Goal: Information Seeking & Learning: Learn about a topic

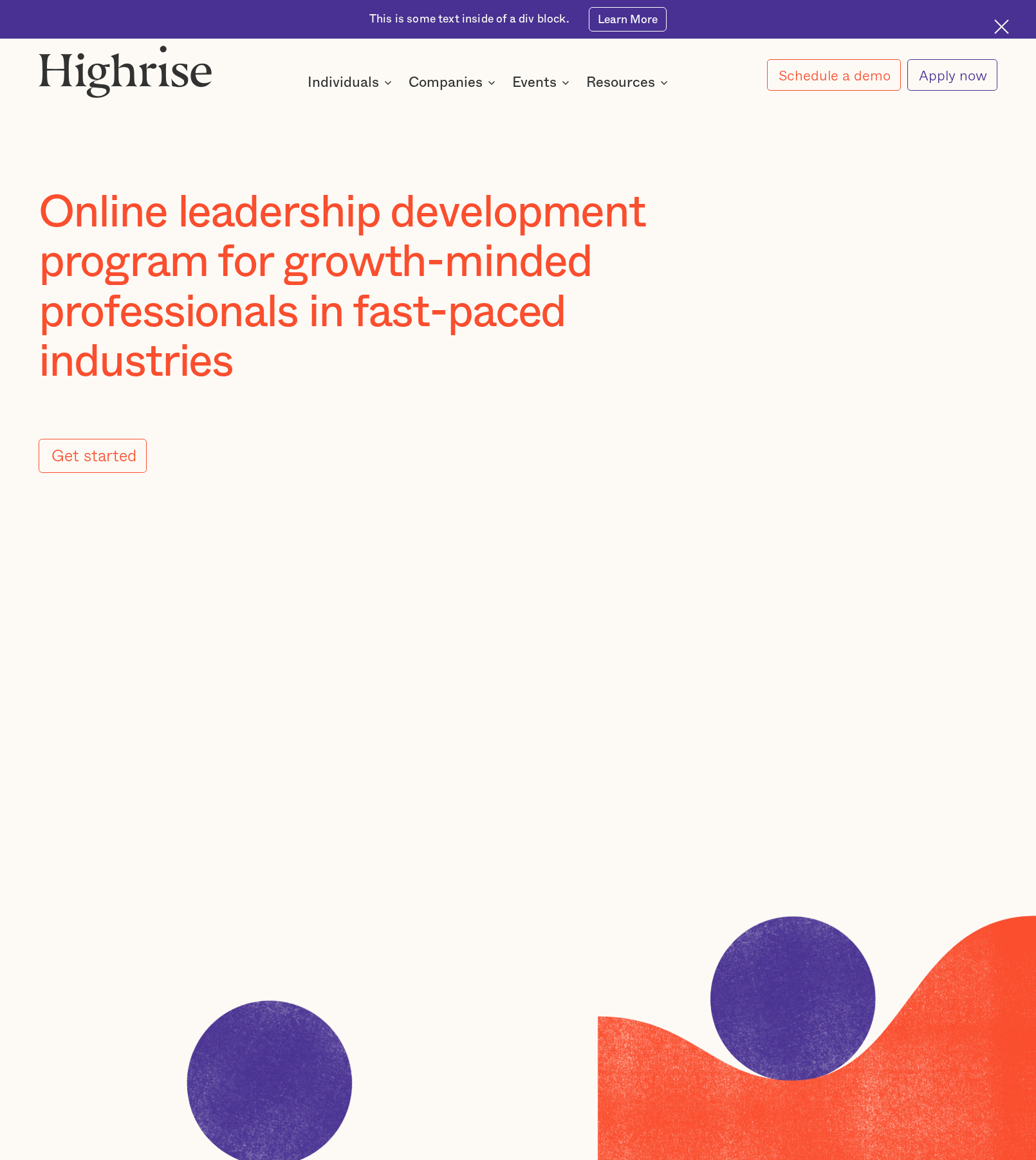
click at [921, 78] on link "Apply now" at bounding box center [952, 75] width 90 height 31
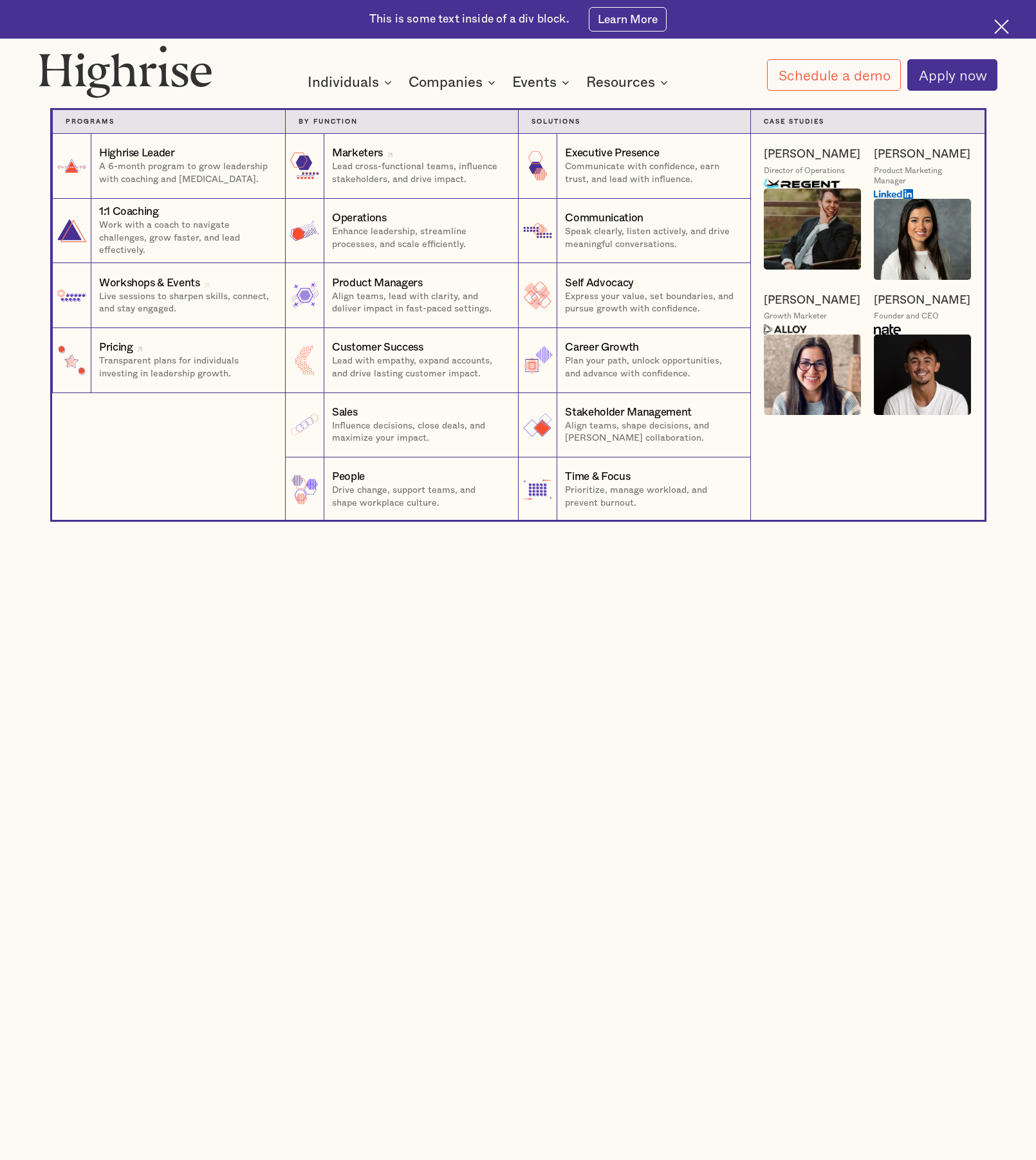
click at [168, 375] on p "Transparent plans for individuals investing in leadership growth." at bounding box center [185, 368] width 173 height 25
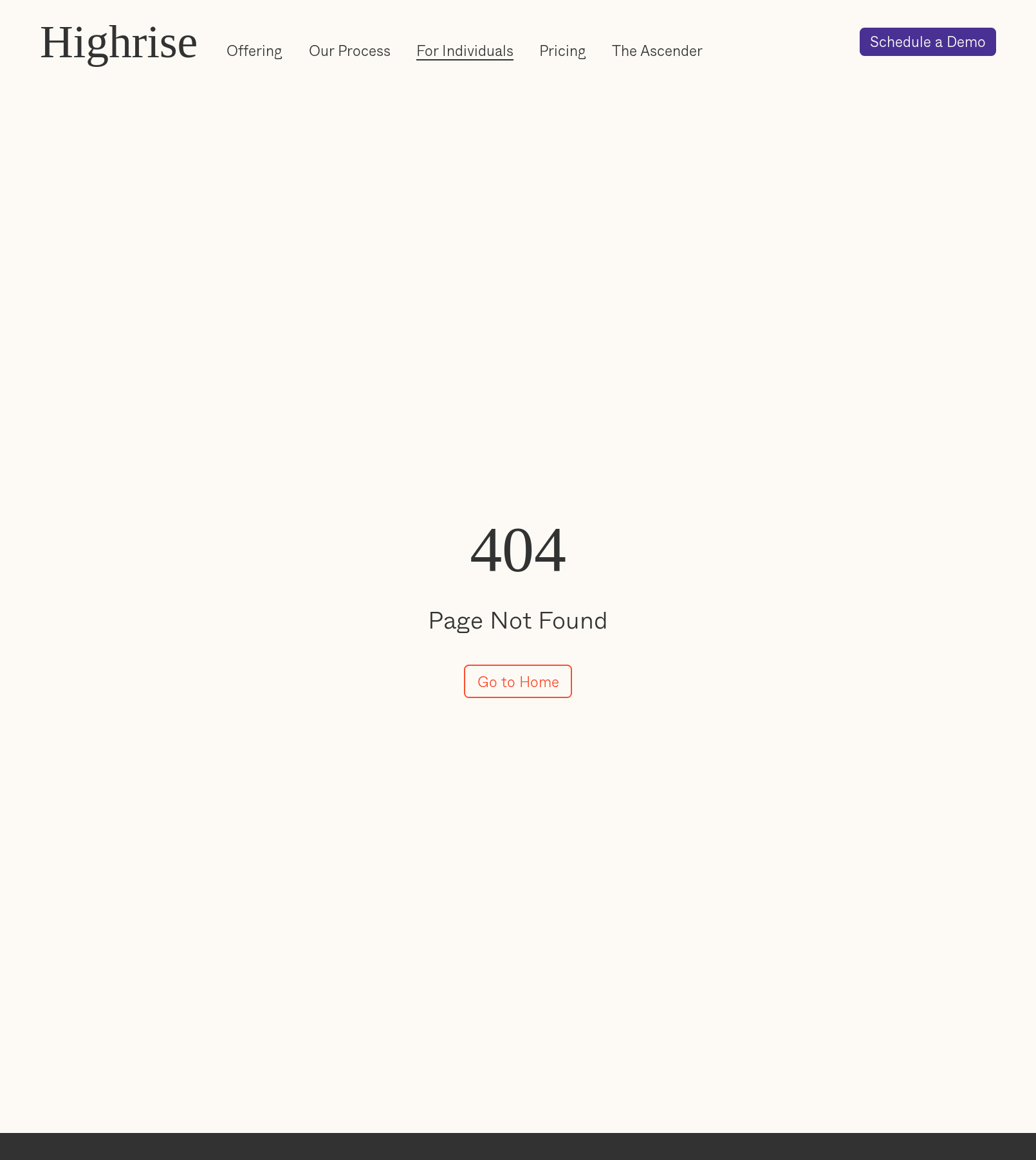
click at [474, 57] on link "For Individuals" at bounding box center [464, 51] width 97 height 20
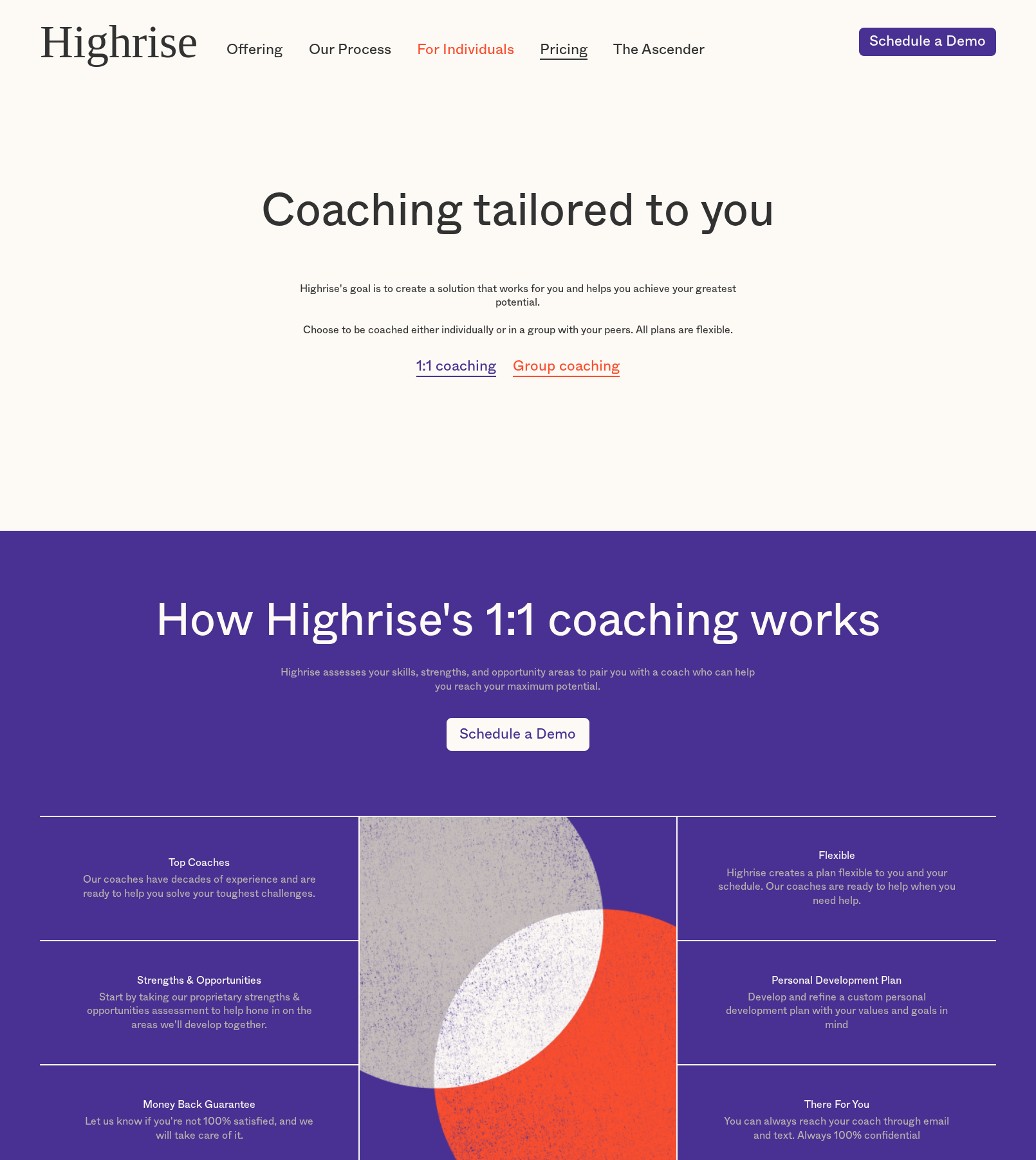
click at [575, 50] on link "Pricing" at bounding box center [563, 50] width 48 height 20
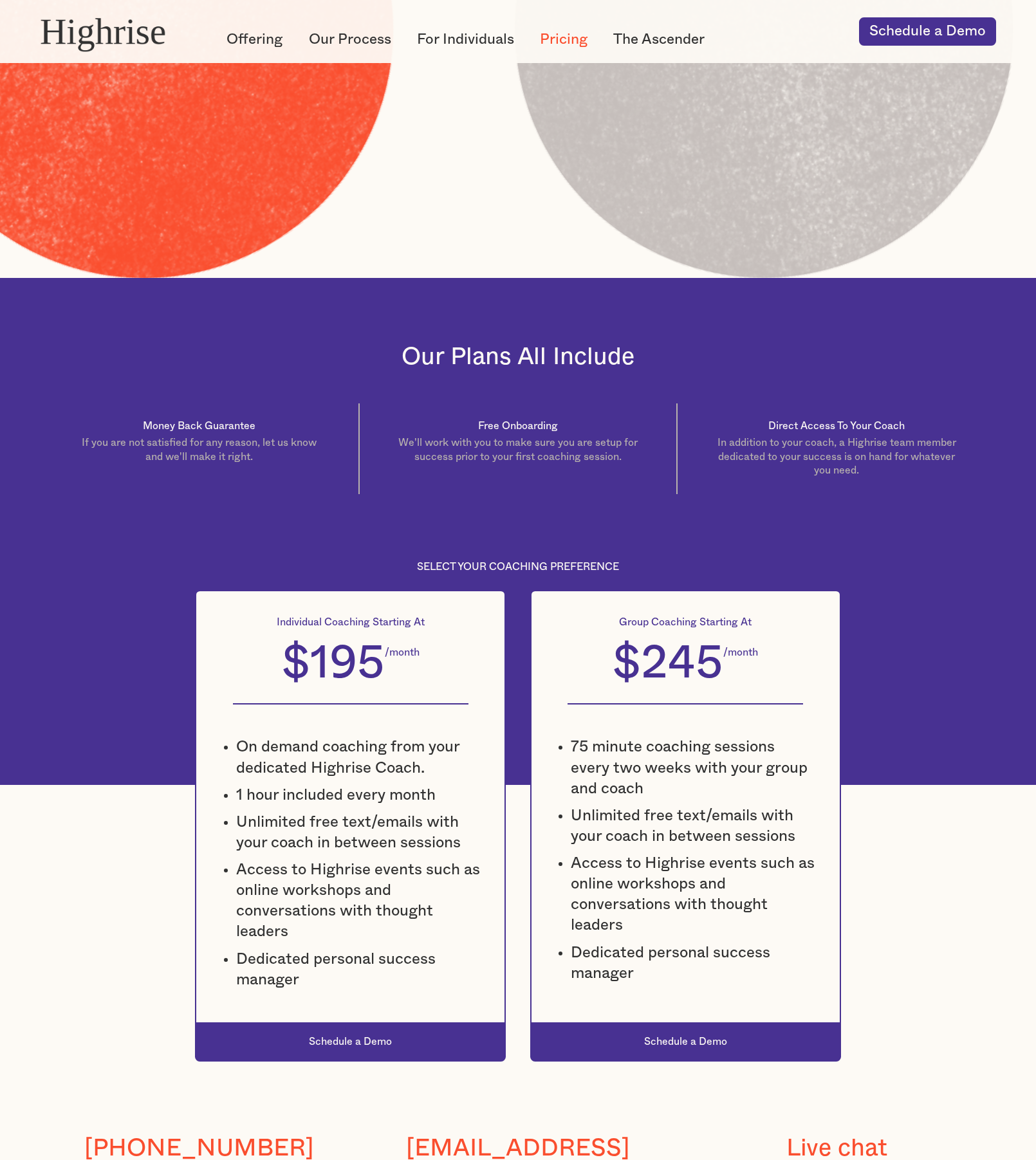
scroll to position [926, 0]
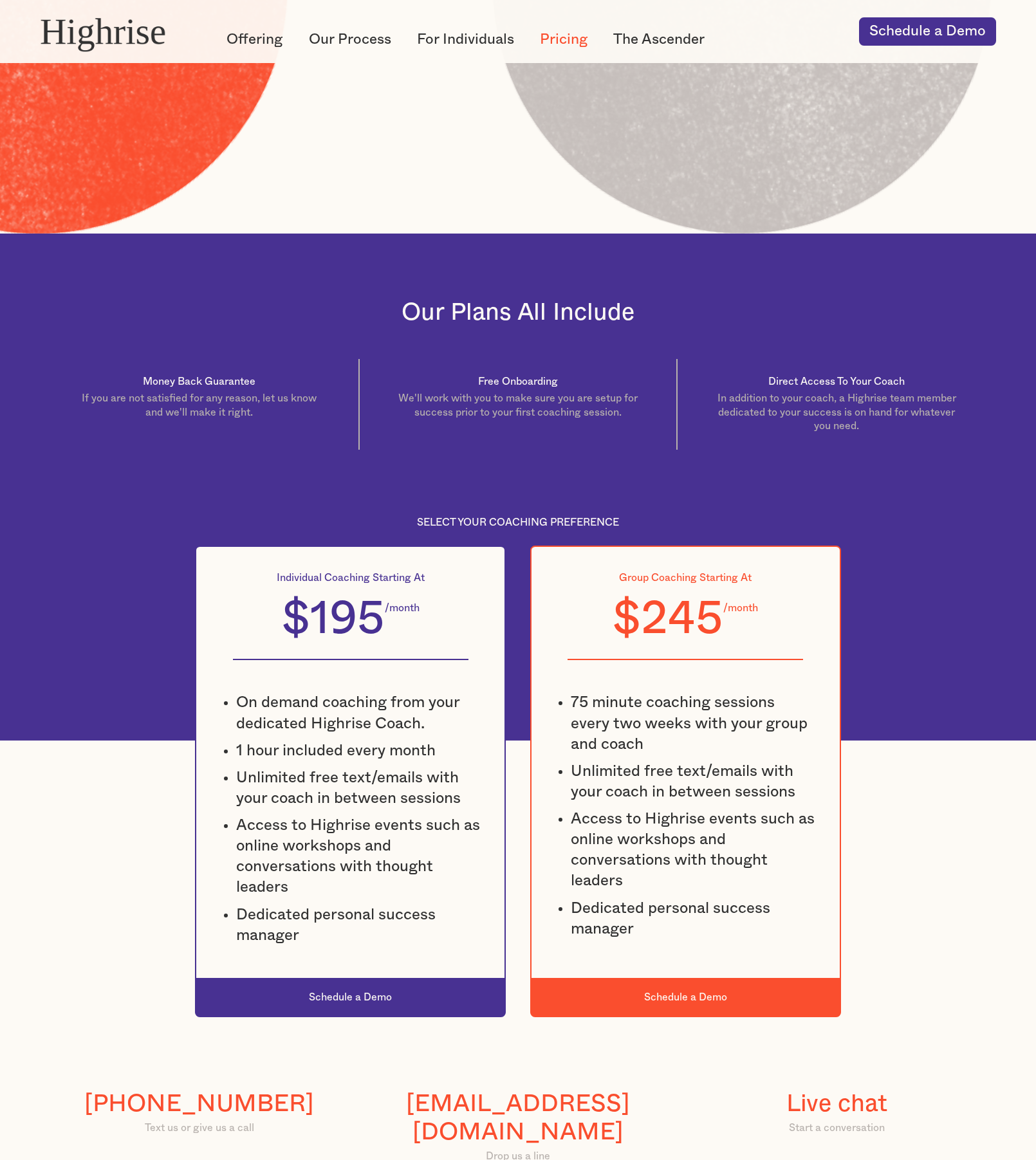
click at [689, 985] on div "Schedule a Demo" at bounding box center [685, 996] width 308 height 38
click at [689, 991] on div "Schedule a Demo" at bounding box center [685, 996] width 308 height 38
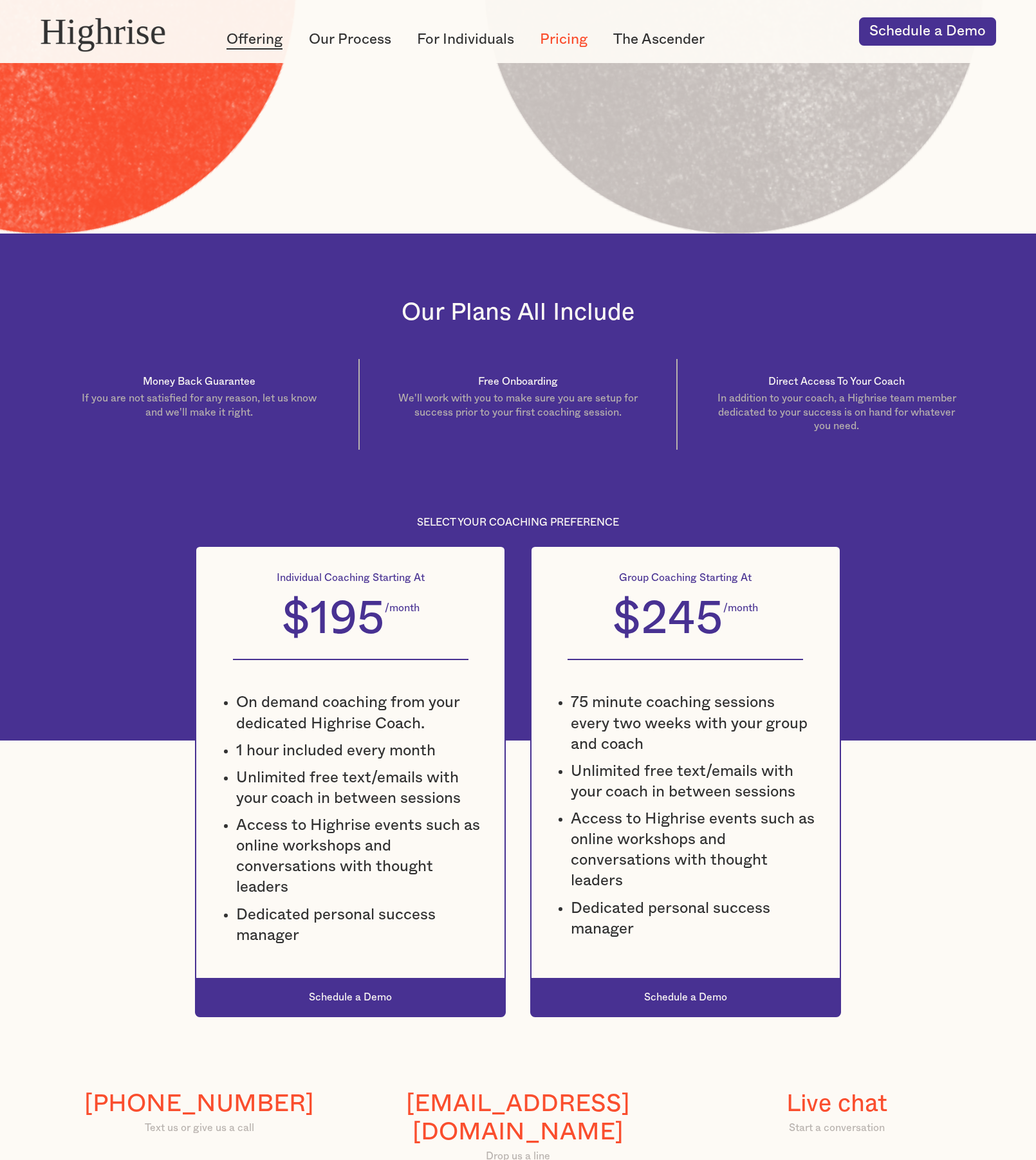
click at [250, 32] on link "Offering" at bounding box center [255, 40] width 56 height 20
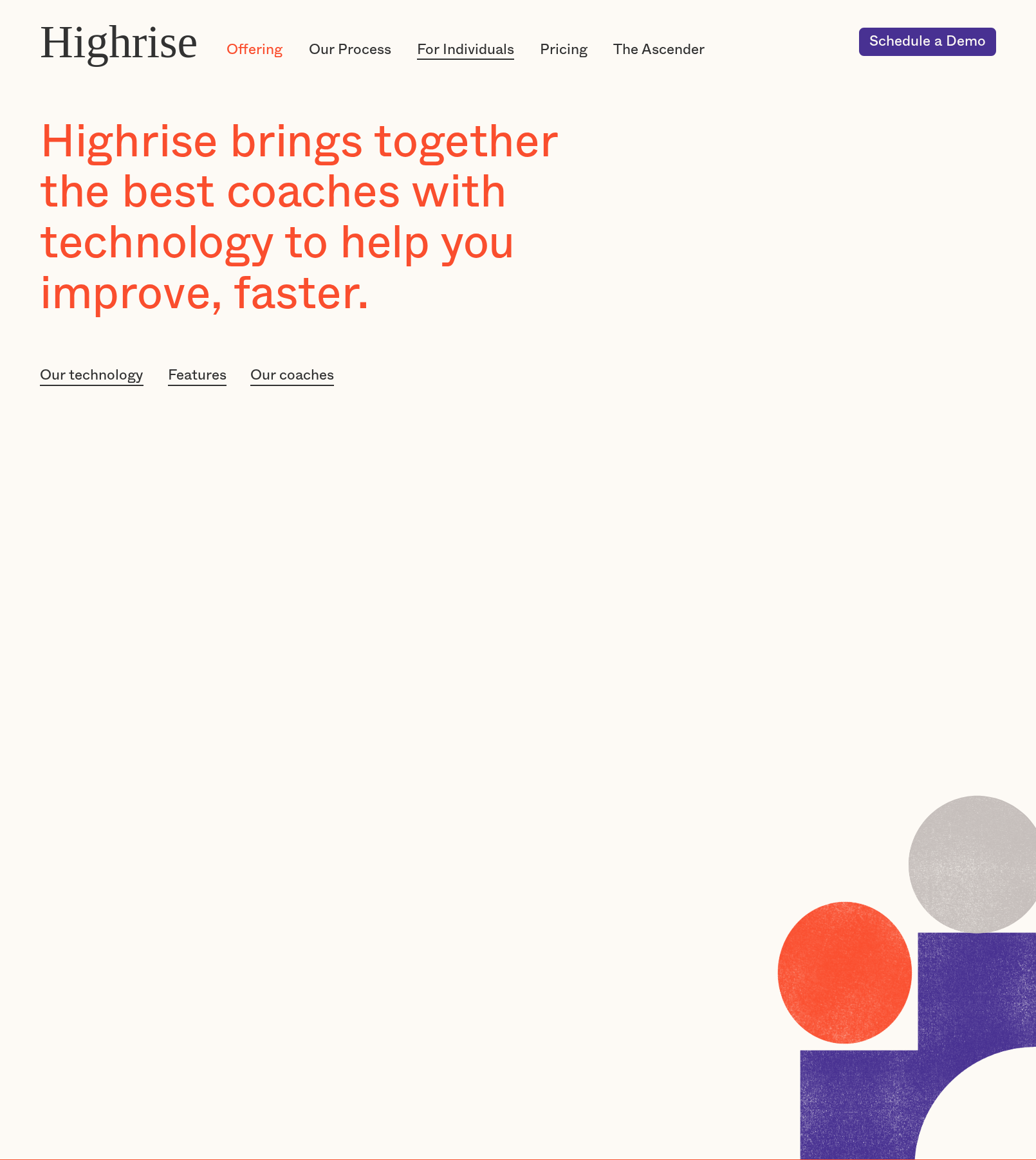
click at [452, 52] on link "For Individuals" at bounding box center [465, 50] width 97 height 20
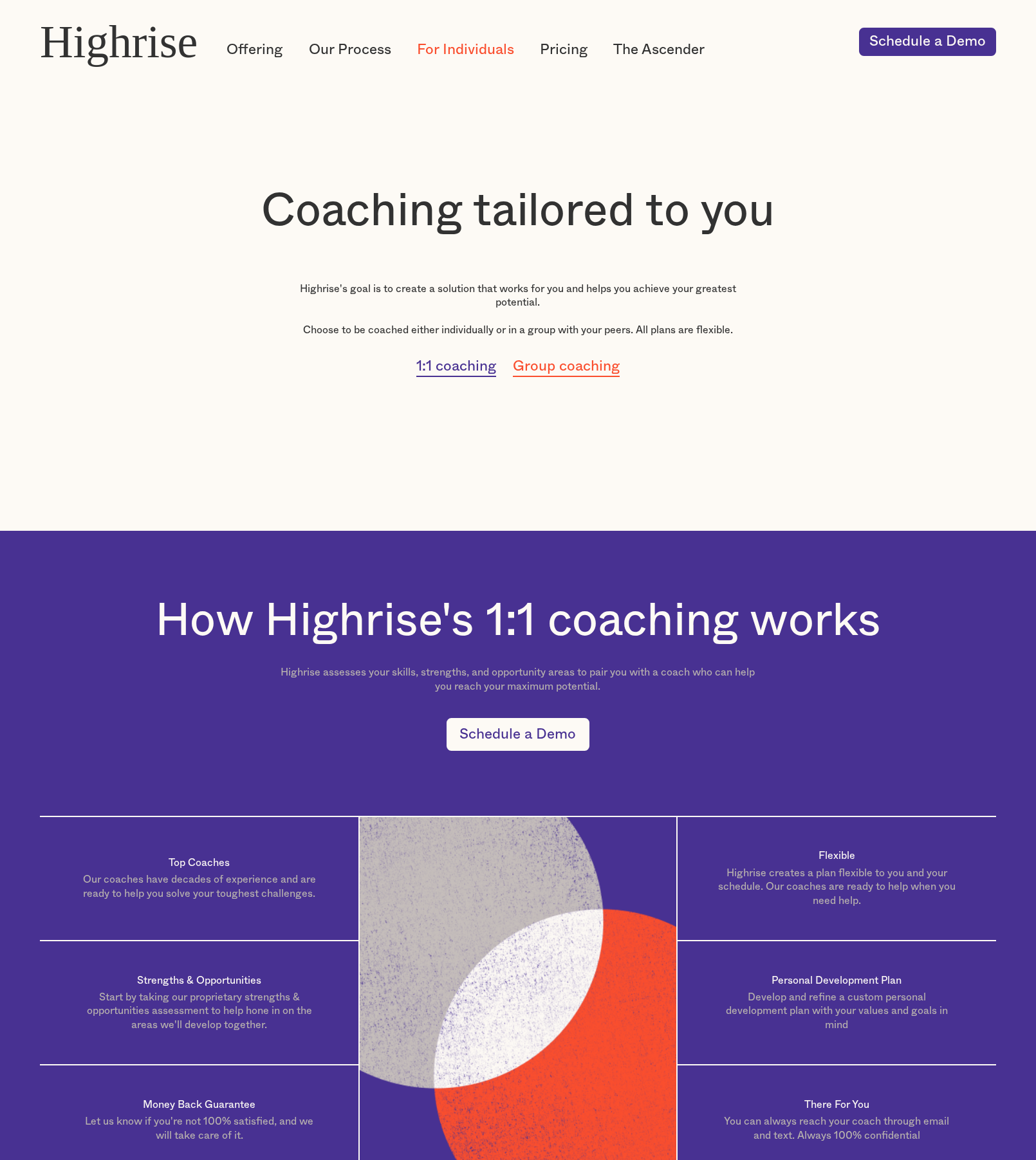
click at [118, 58] on div "Highrise" at bounding box center [118, 41] width 157 height 51
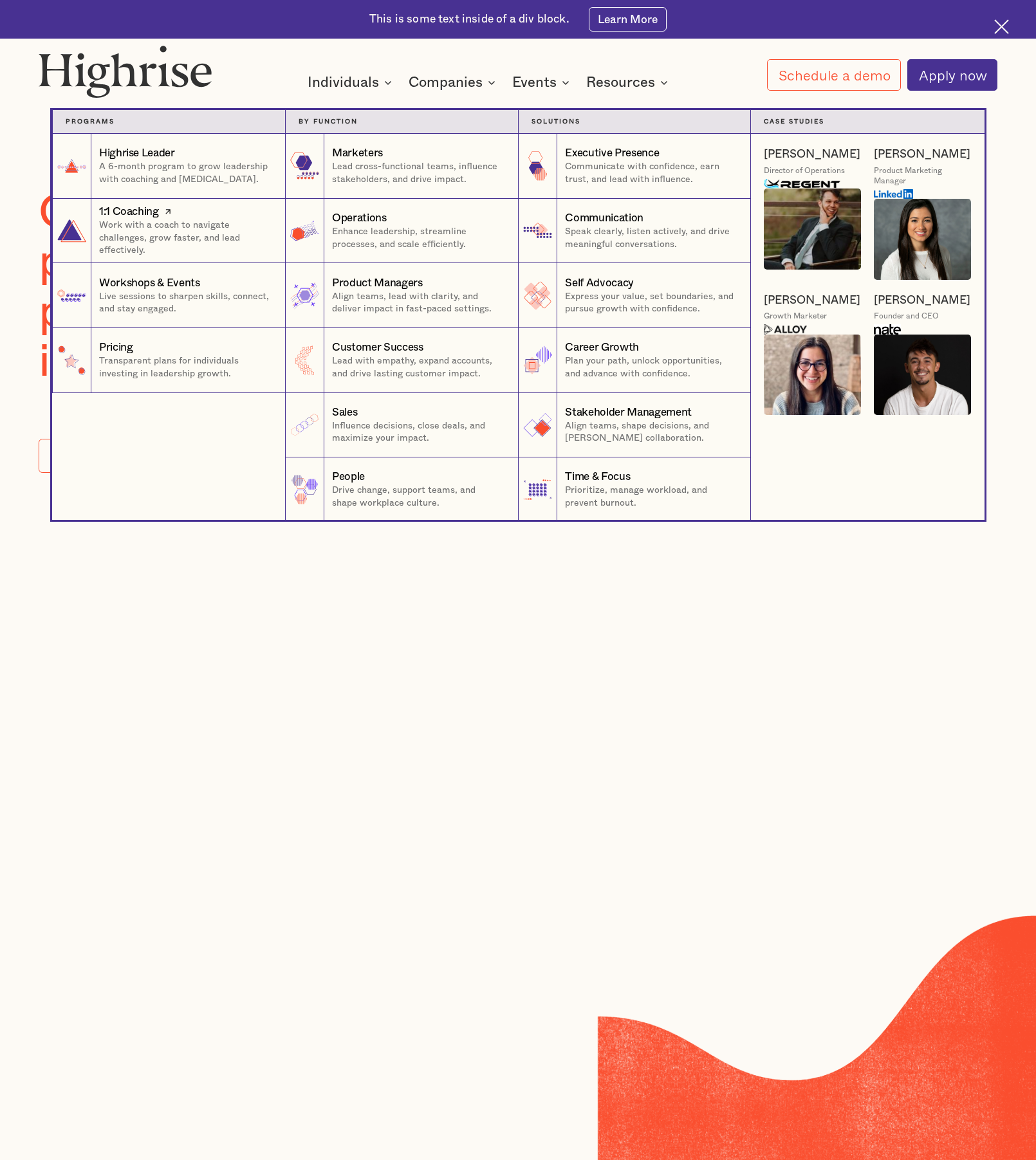
click at [179, 217] on div "1:1 Coaching" at bounding box center [185, 212] width 173 height 16
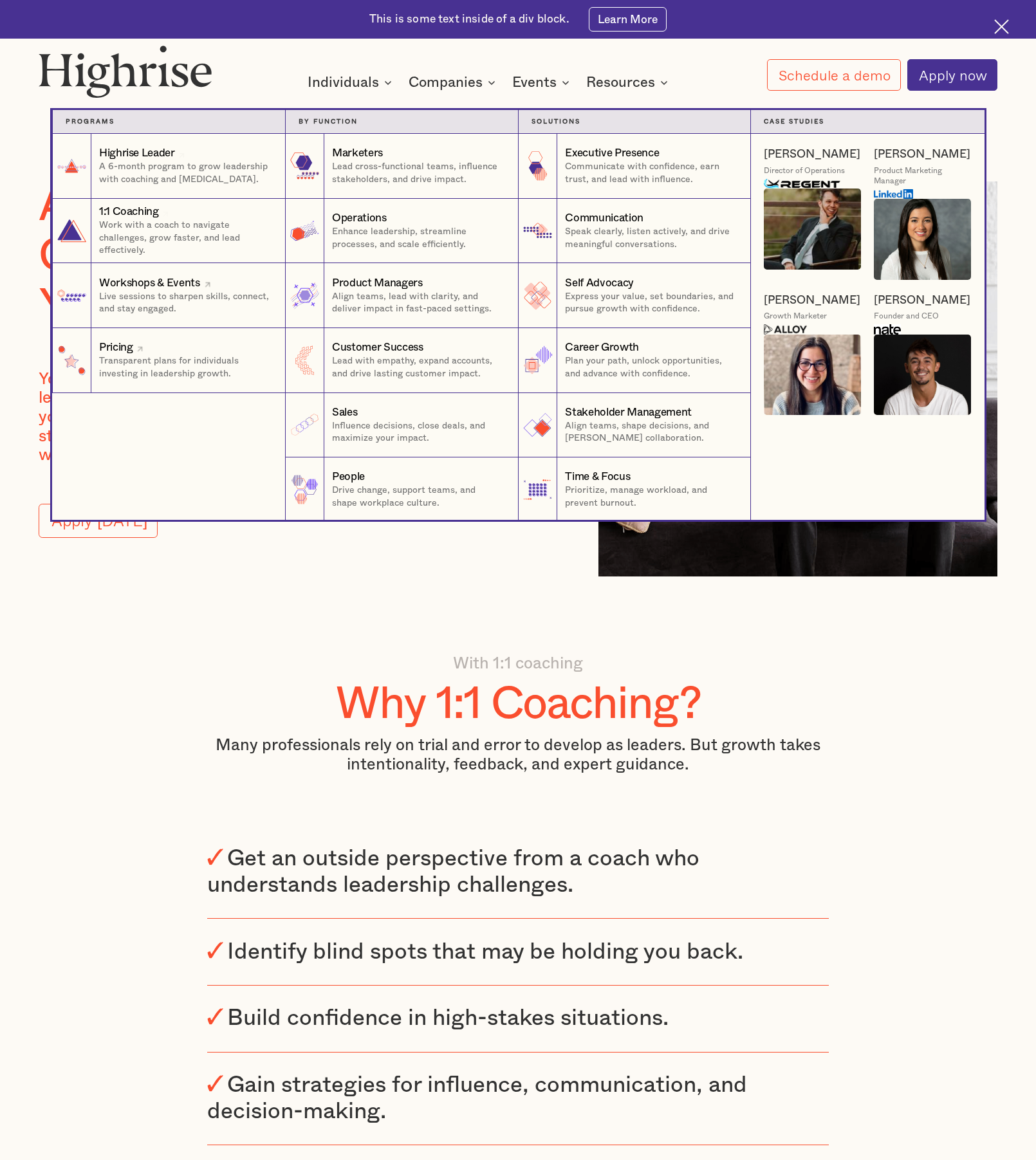
click at [157, 344] on div "Pricing" at bounding box center [185, 347] width 173 height 16
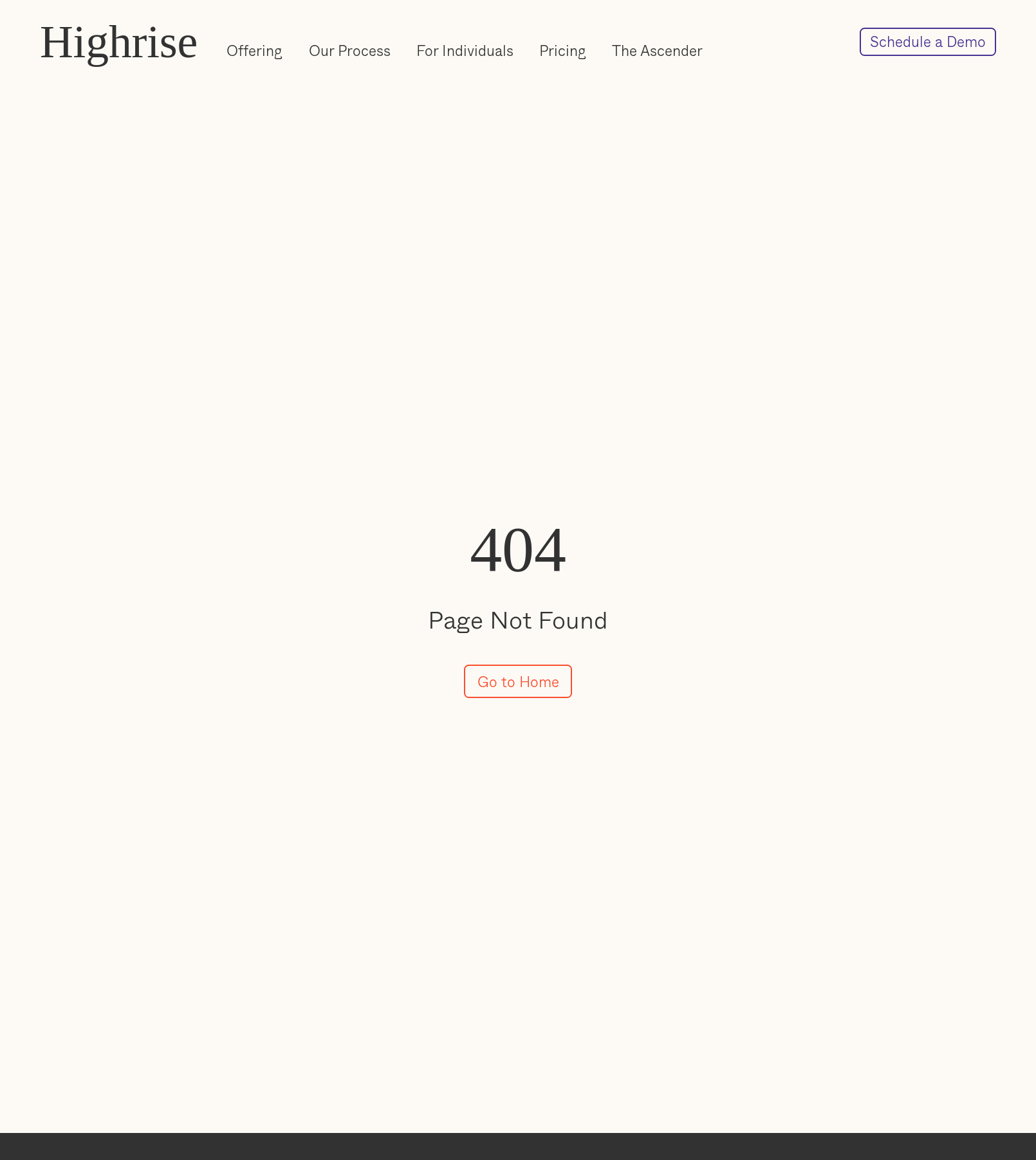
click at [934, 44] on link "Schedule a Demo" at bounding box center [927, 42] width 136 height 28
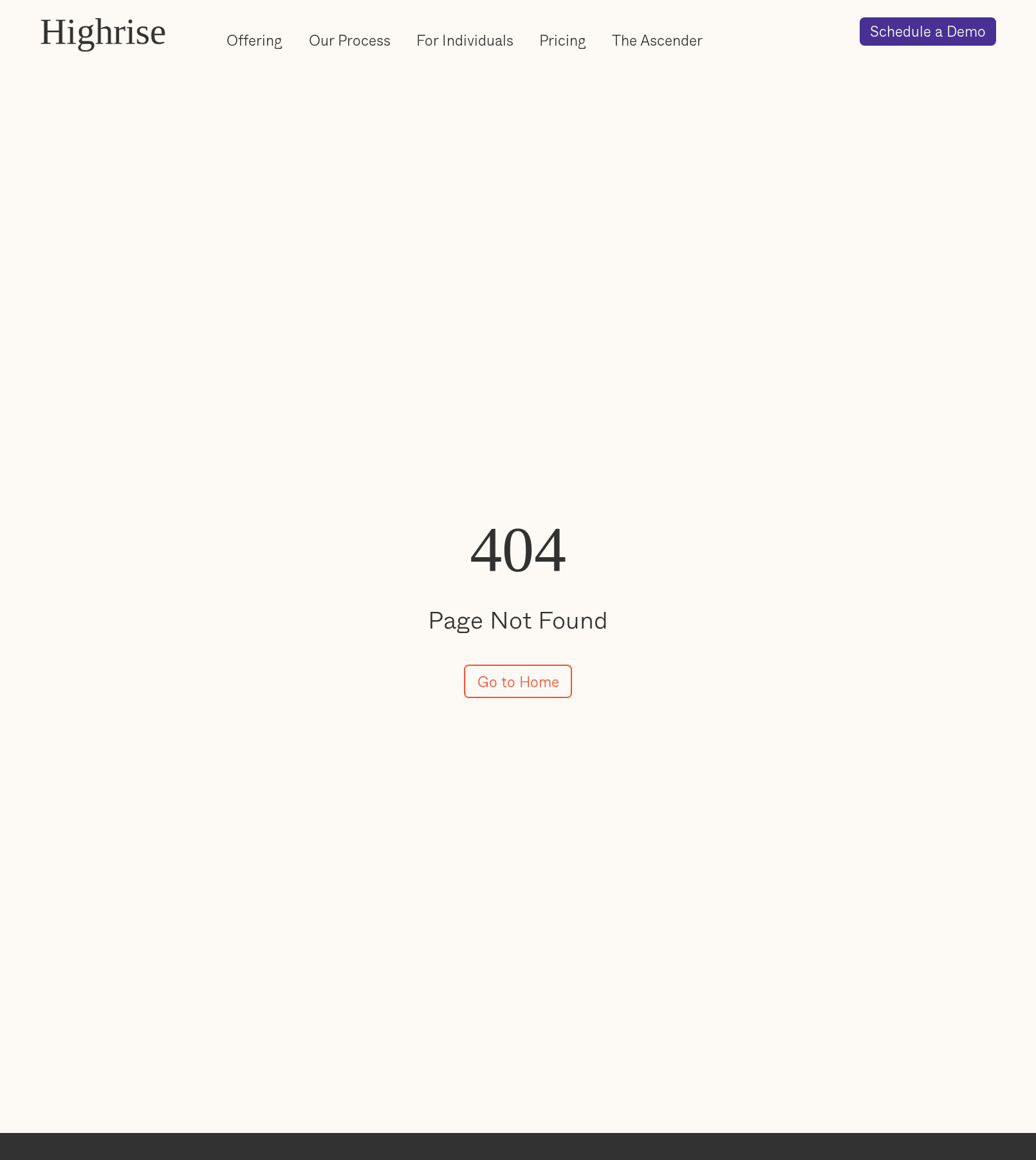
scroll to position [62, 0]
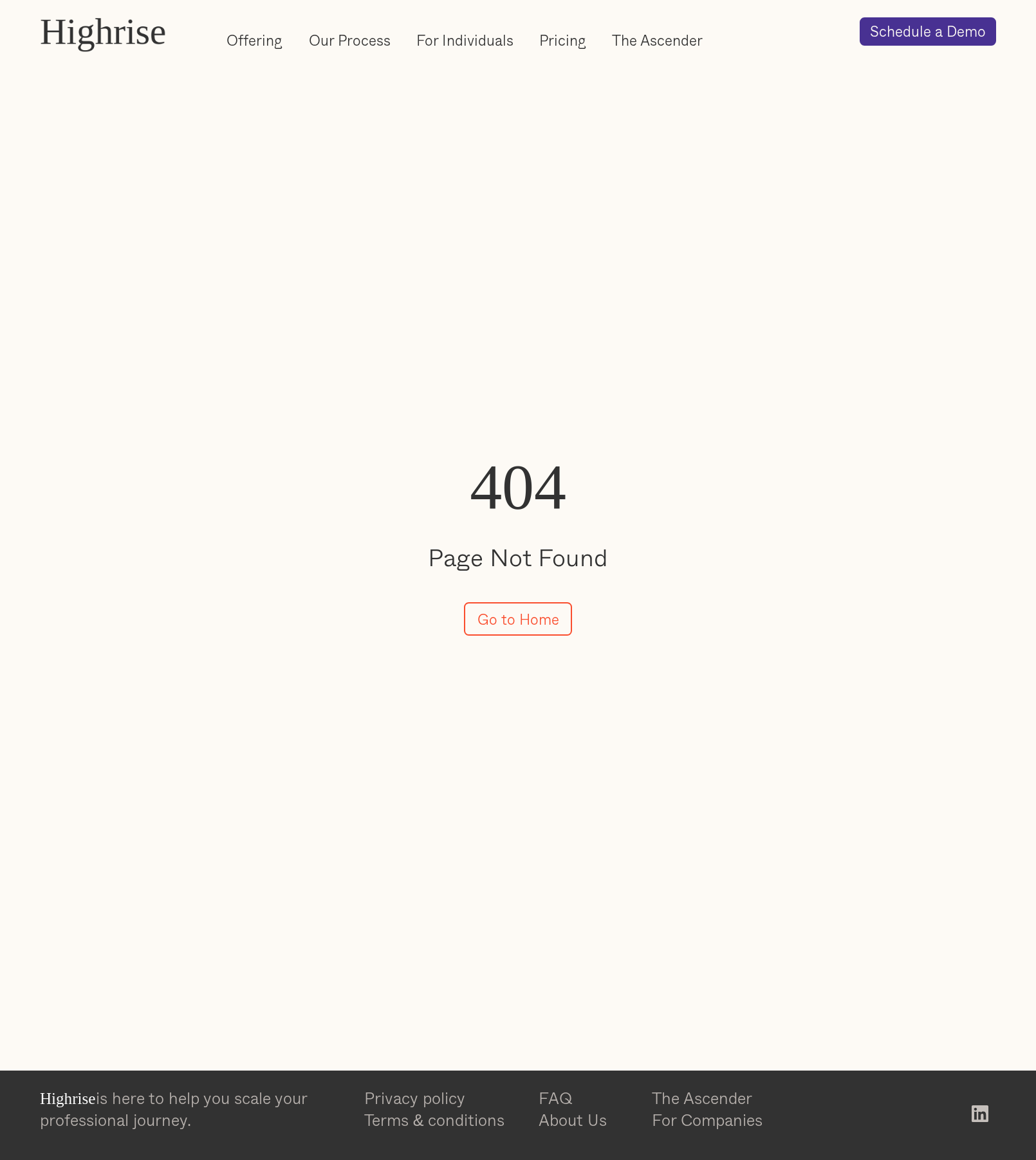
click at [130, 35] on div "Highrise" at bounding box center [103, 32] width 126 height 41
